Goal: Transaction & Acquisition: Purchase product/service

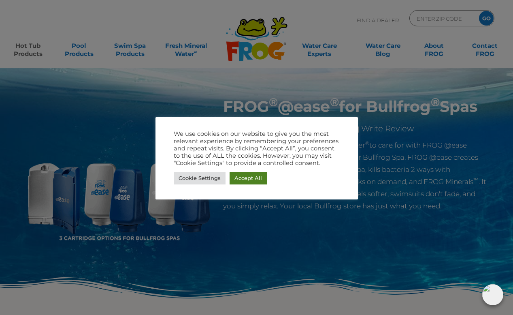
click at [247, 177] on link "Accept All" at bounding box center [248, 178] width 37 height 13
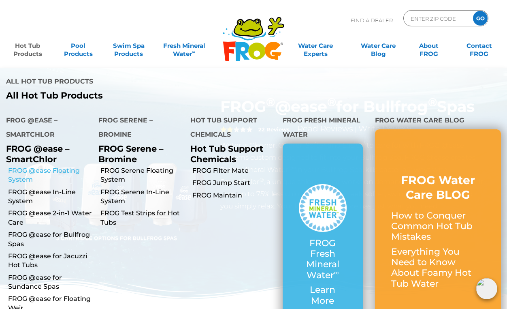
click at [44, 171] on link "FROG @ease Floating System" at bounding box center [50, 175] width 84 height 18
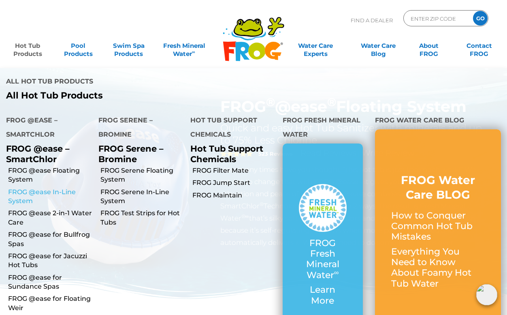
click at [32, 194] on link "FROG @ease In-Line System" at bounding box center [50, 196] width 84 height 18
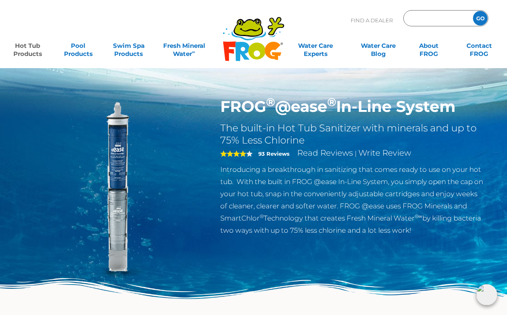
click at [434, 19] on input "Zip Code Form" at bounding box center [437, 19] width 55 height 12
type input "66218"
click at [480, 18] on input "GO" at bounding box center [480, 18] width 15 height 15
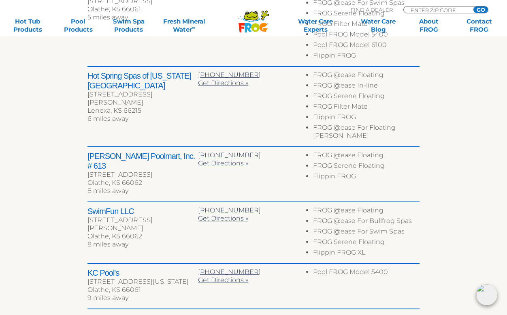
scroll to position [421, 0]
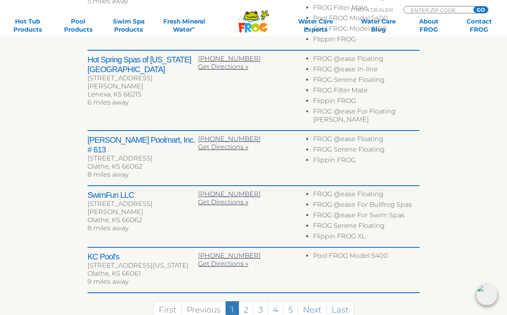
click at [142, 135] on h2 "Leslie's Poolmart, Inc. # 613" at bounding box center [142, 144] width 111 height 19
click at [128, 162] on div "Olathe, KS 66062" at bounding box center [142, 166] width 111 height 8
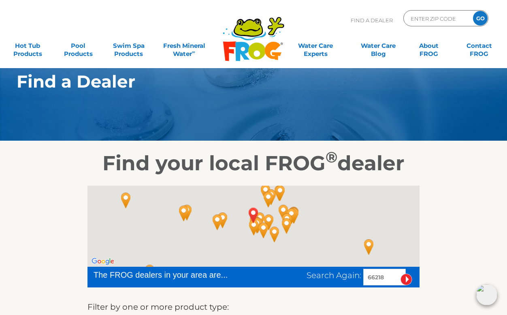
scroll to position [0, 0]
